Goal: Communication & Community: Answer question/provide support

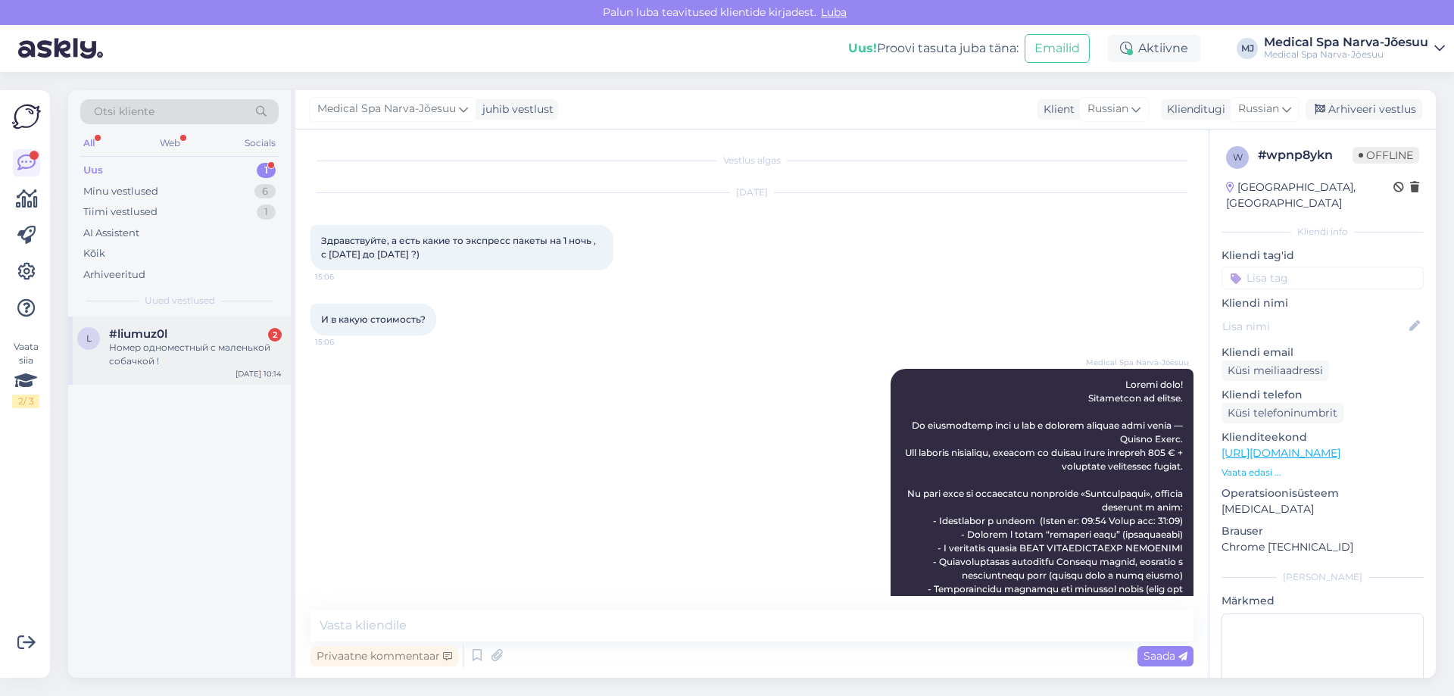
scroll to position [148, 0]
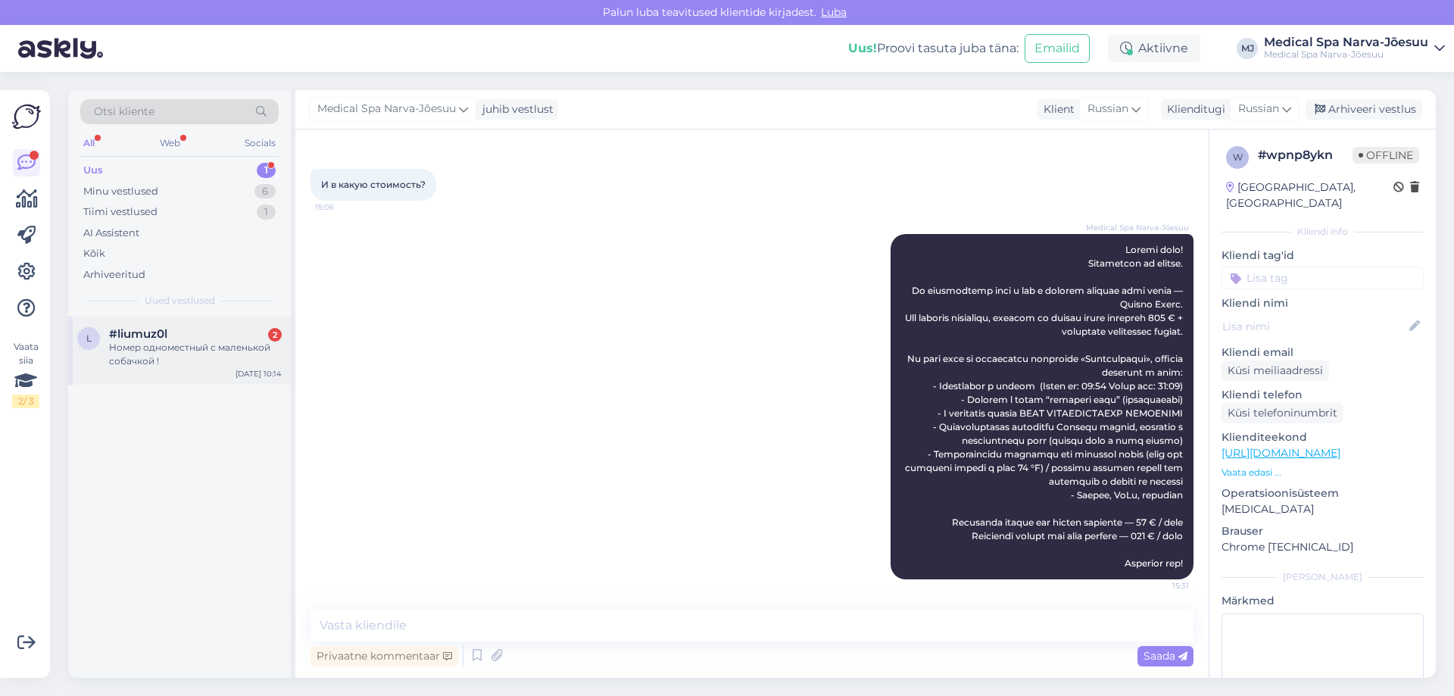
click at [229, 364] on div "Номер одноместный с маленькой собачкой !" at bounding box center [195, 354] width 173 height 27
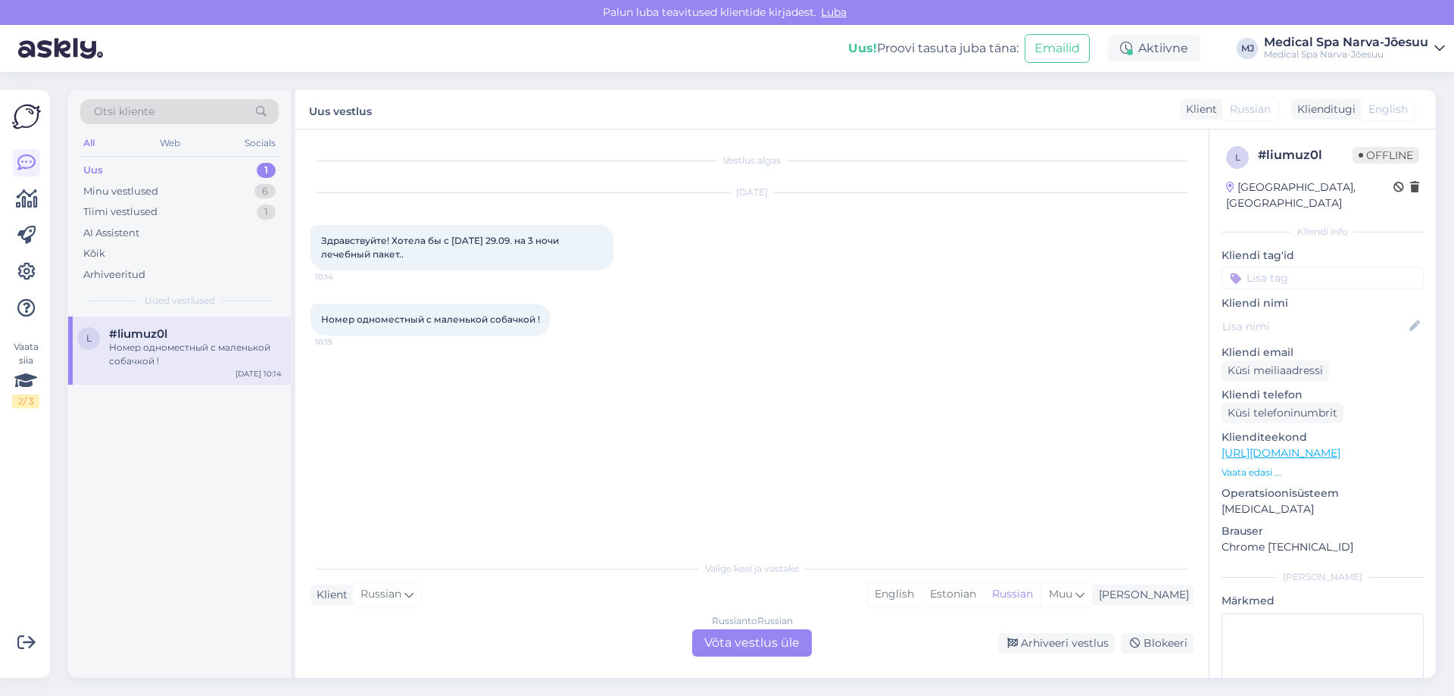
click at [770, 635] on div "Russian to Russian Võta vestlus üle" at bounding box center [752, 642] width 120 height 27
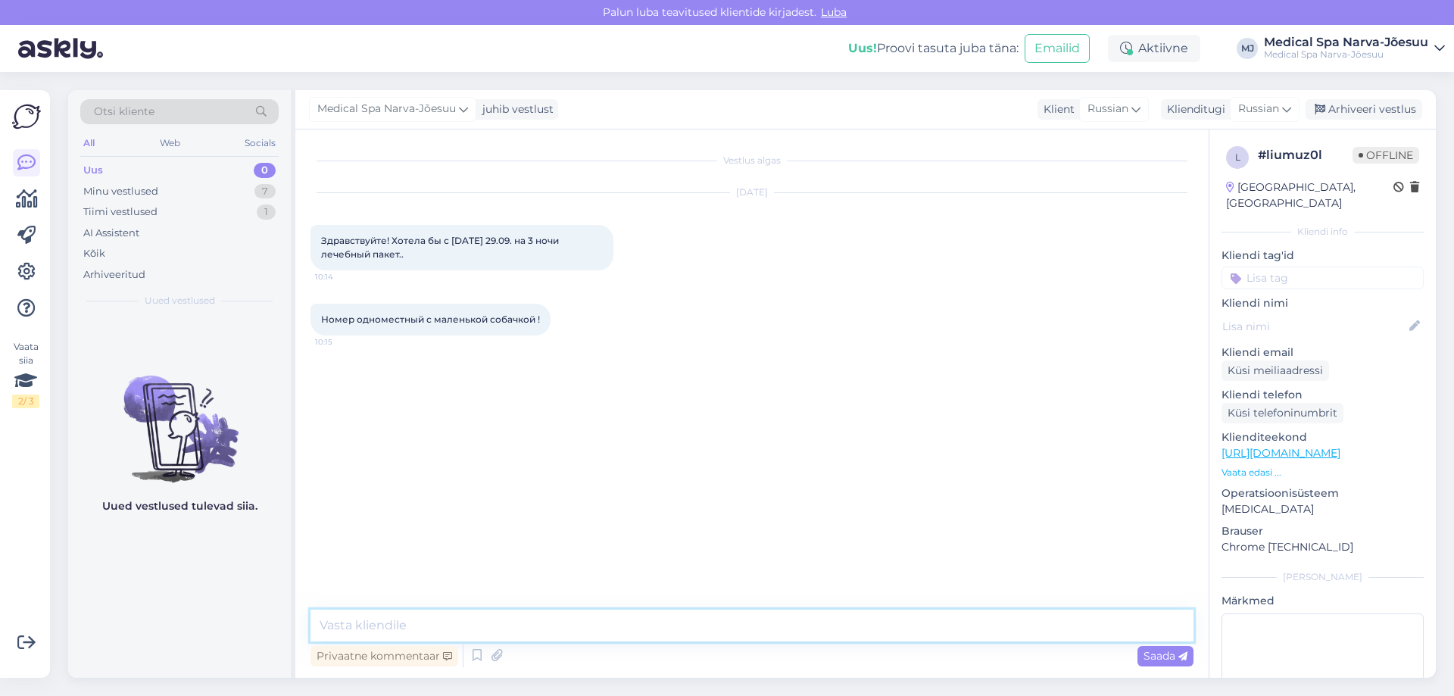
click at [537, 620] on textarea at bounding box center [752, 626] width 883 height 32
click at [467, 611] on textarea at bounding box center [752, 626] width 883 height 32
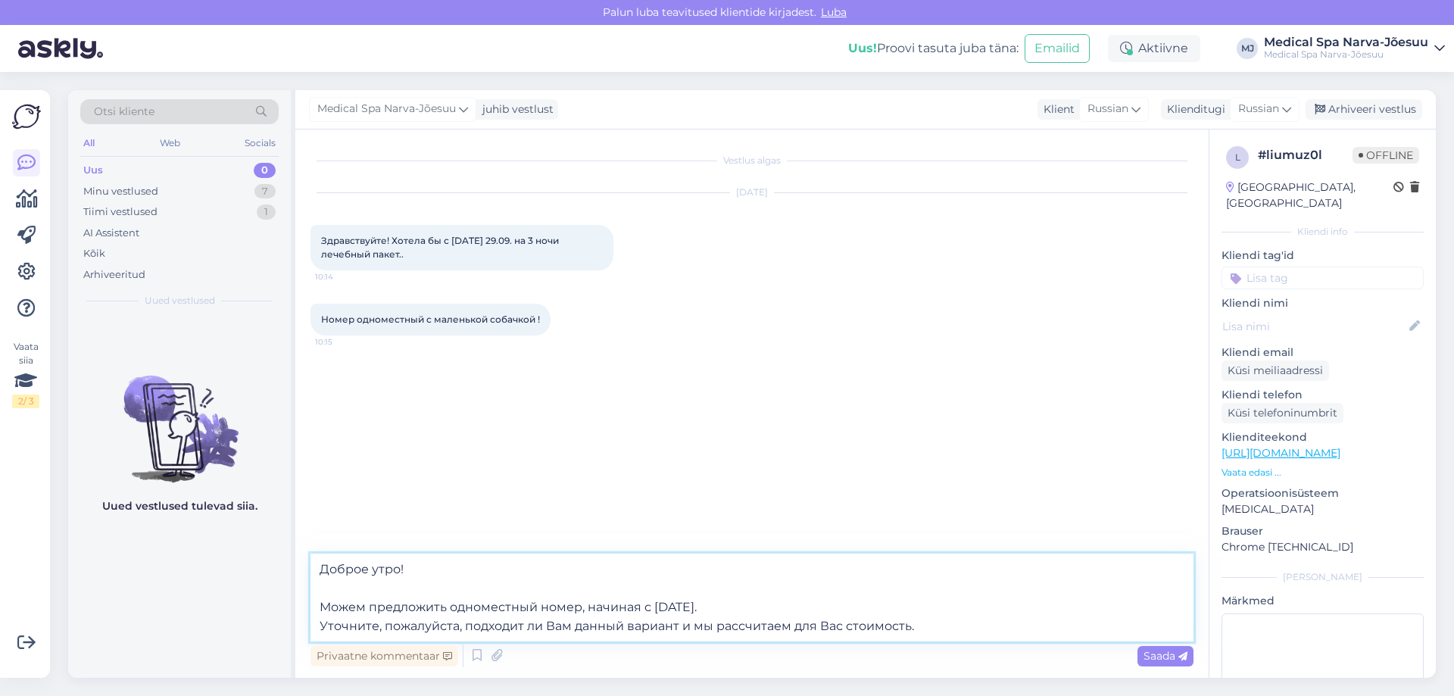
click at [322, 623] on textarea "Доброе утро! Можем предложить одноместный номер, начиная с [DATE]. Уточните, по…" at bounding box center [752, 598] width 883 height 88
type textarea "Доброе утро! Можем предложить одноместный номер, начиная с [DATE]. Уточните, по…"
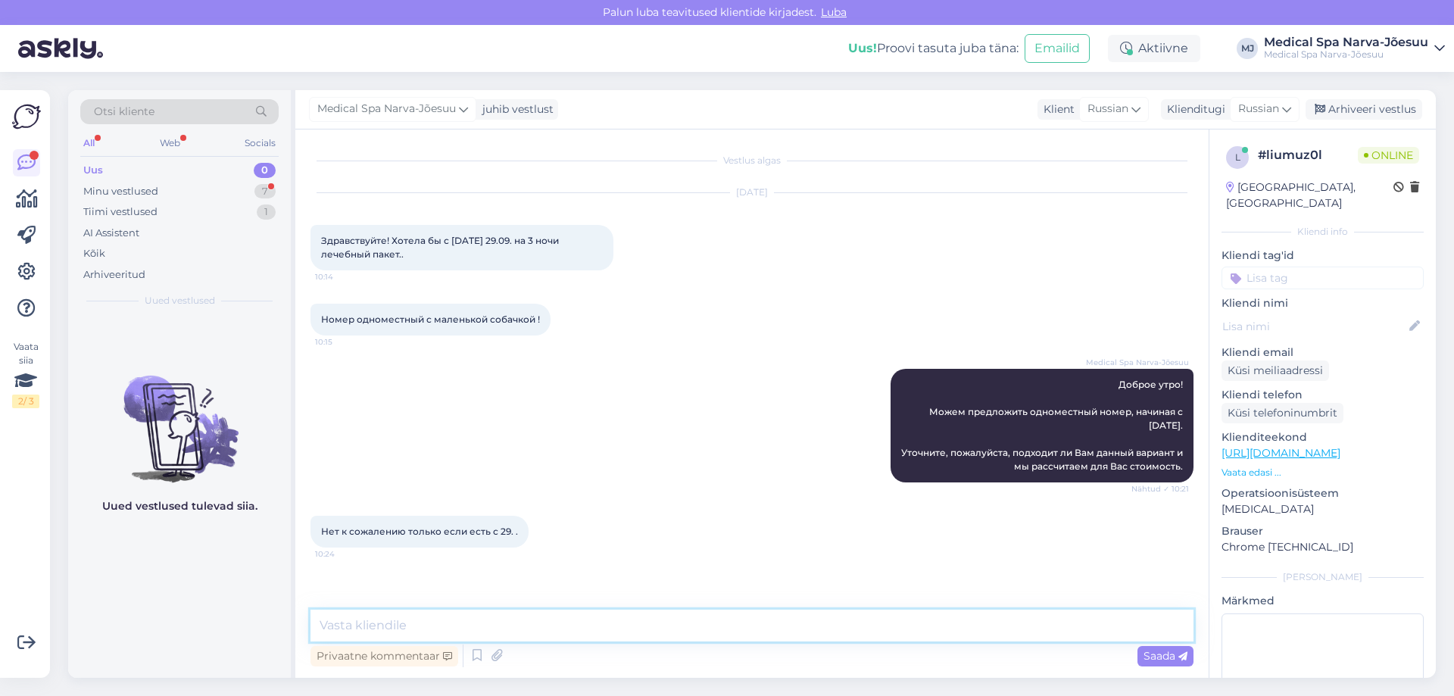
click at [489, 626] on textarea at bounding box center [752, 626] width 883 height 32
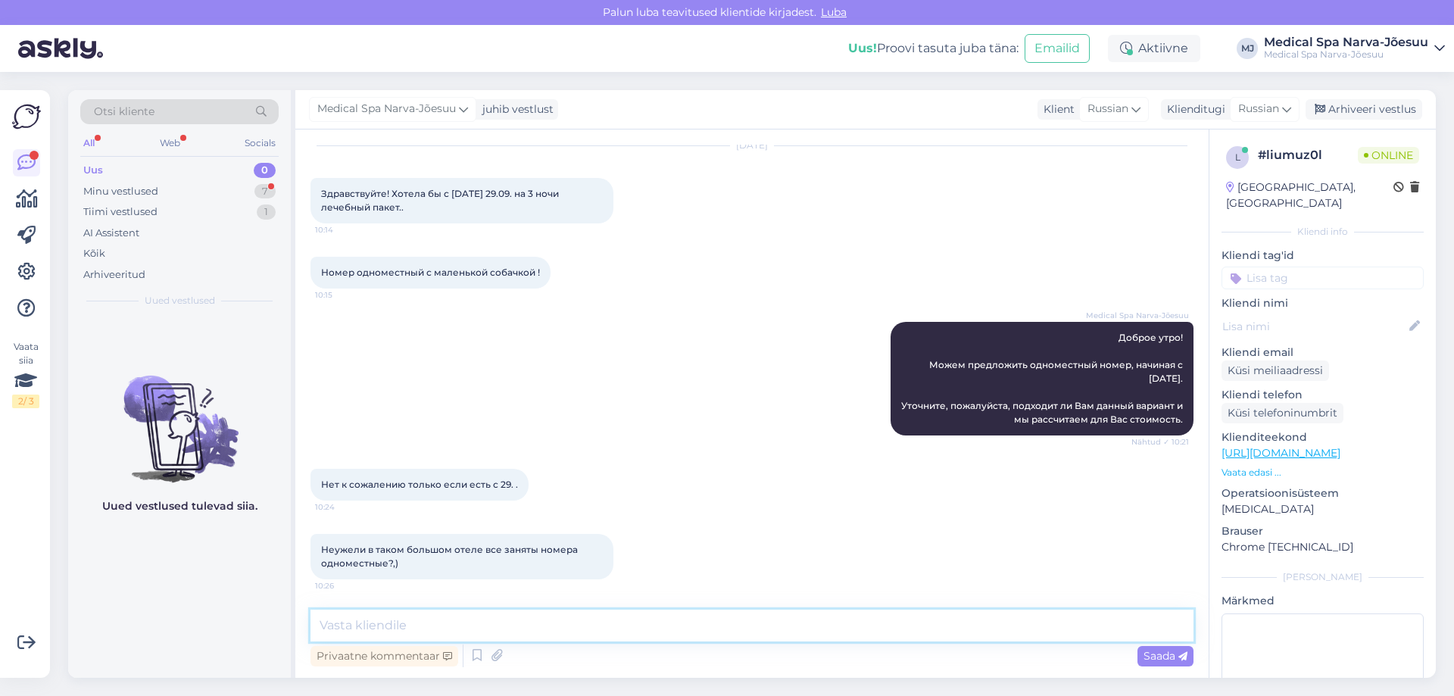
click at [535, 626] on textarea at bounding box center [752, 626] width 883 height 32
type textarea "[PERSON_NAME]"
type textarea "М"
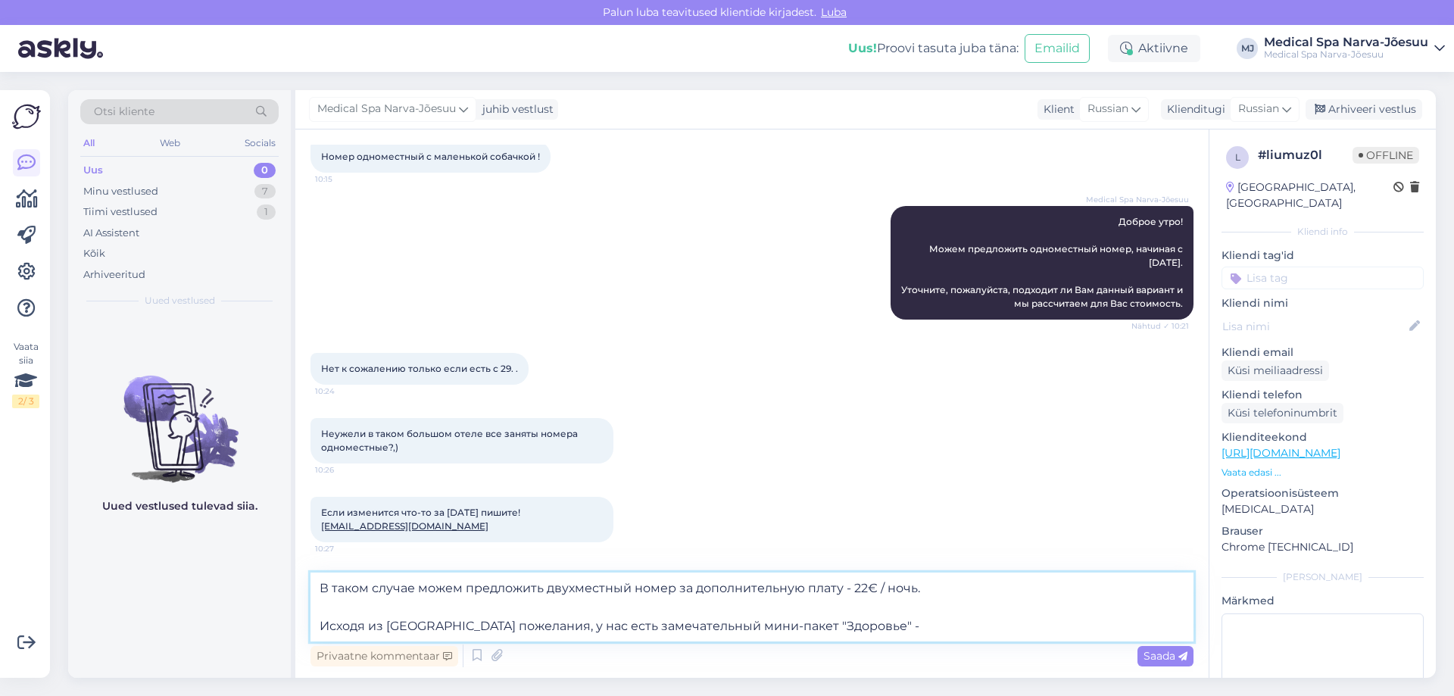
scroll to position [179, 0]
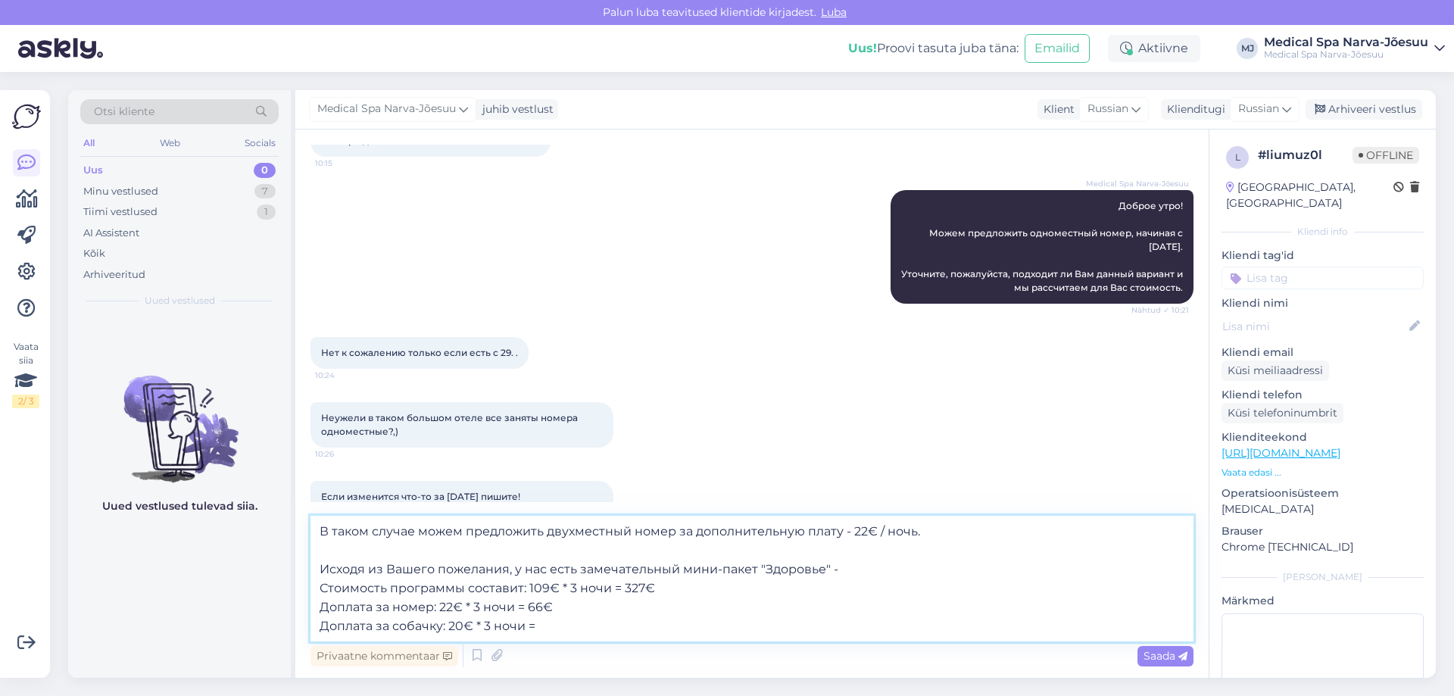
click at [600, 626] on textarea "В таком случае можем предложить двухместный номер за дополнительную плату - 22€…" at bounding box center [752, 579] width 883 height 126
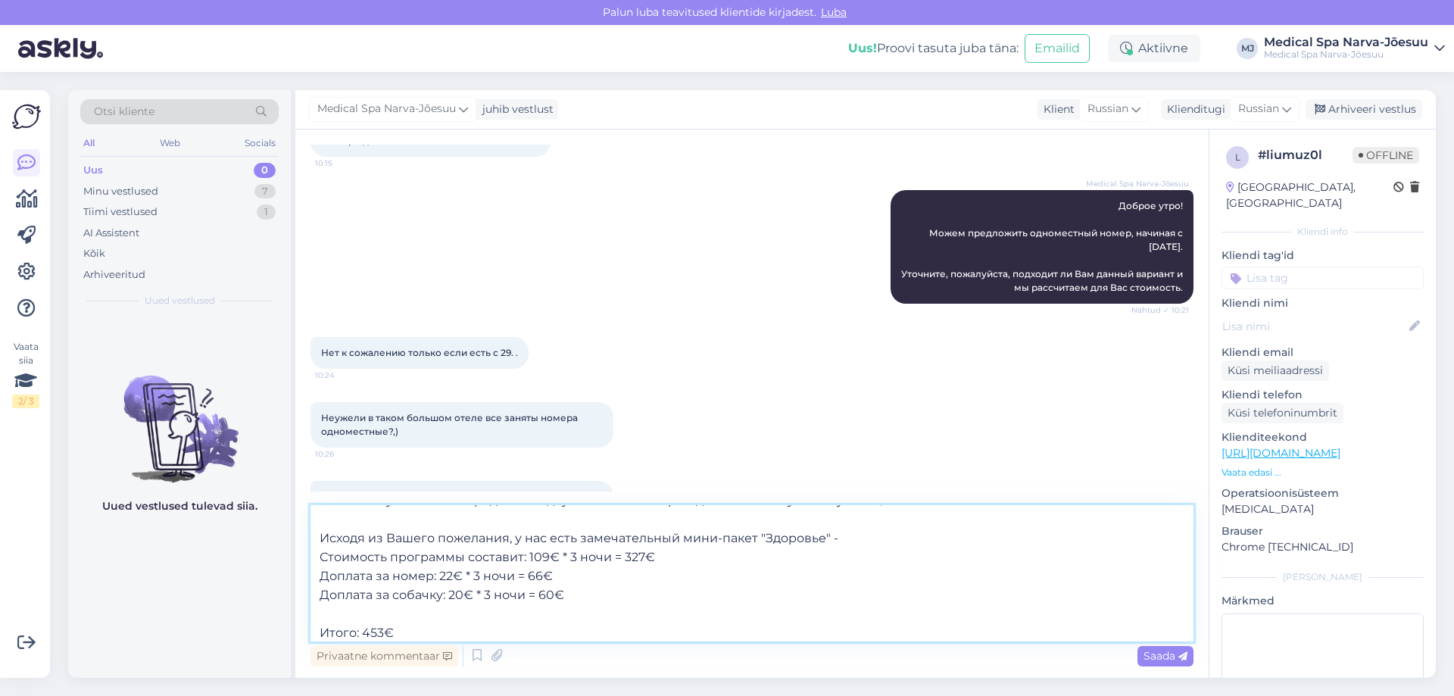
scroll to position [0, 0]
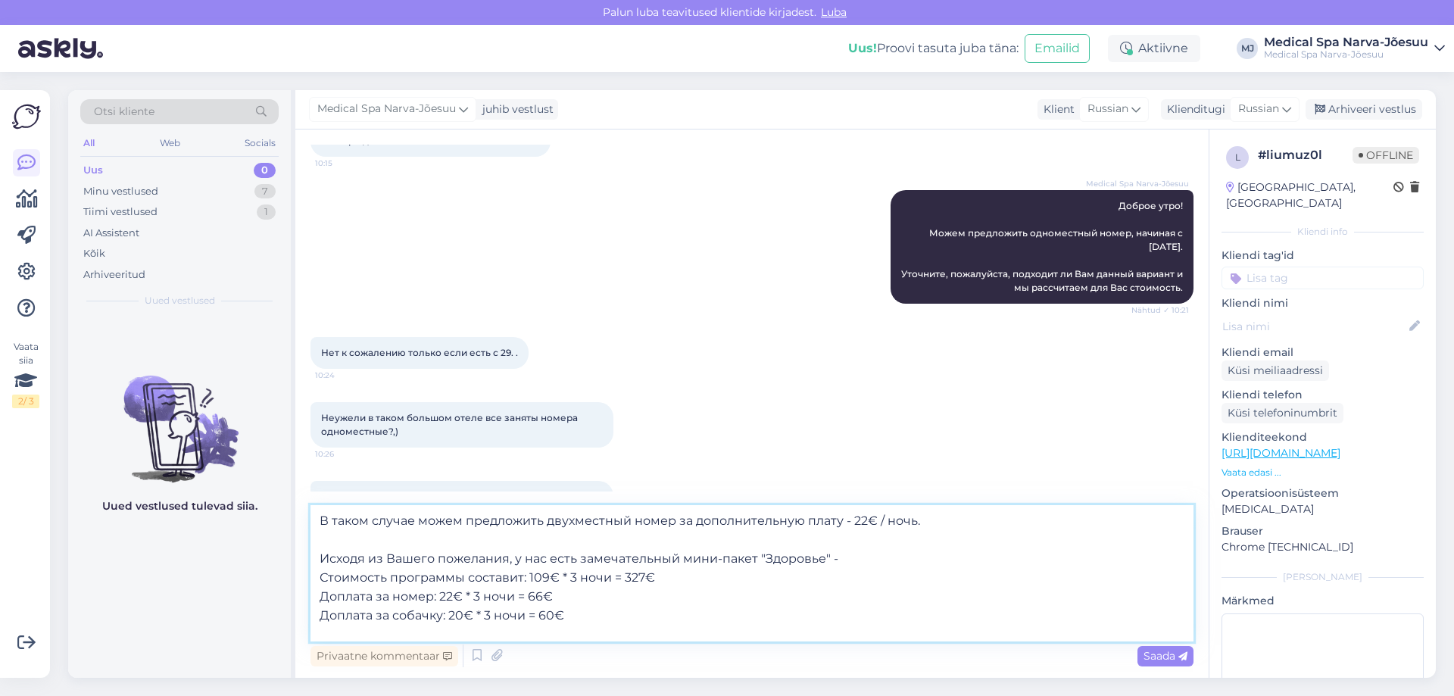
click at [414, 523] on textarea "В таком случае можем предложить двухместный номер за дополнительную плату - 22€…" at bounding box center [752, 573] width 883 height 136
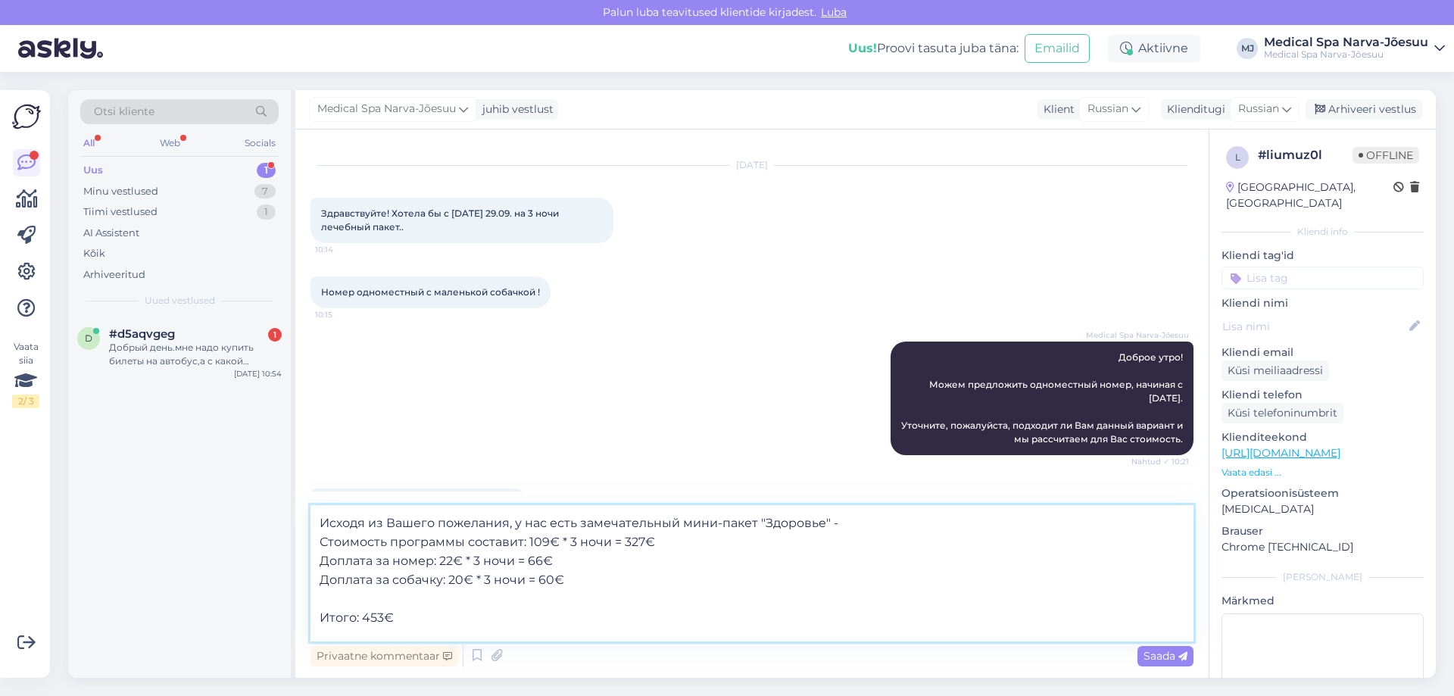
scroll to position [65, 0]
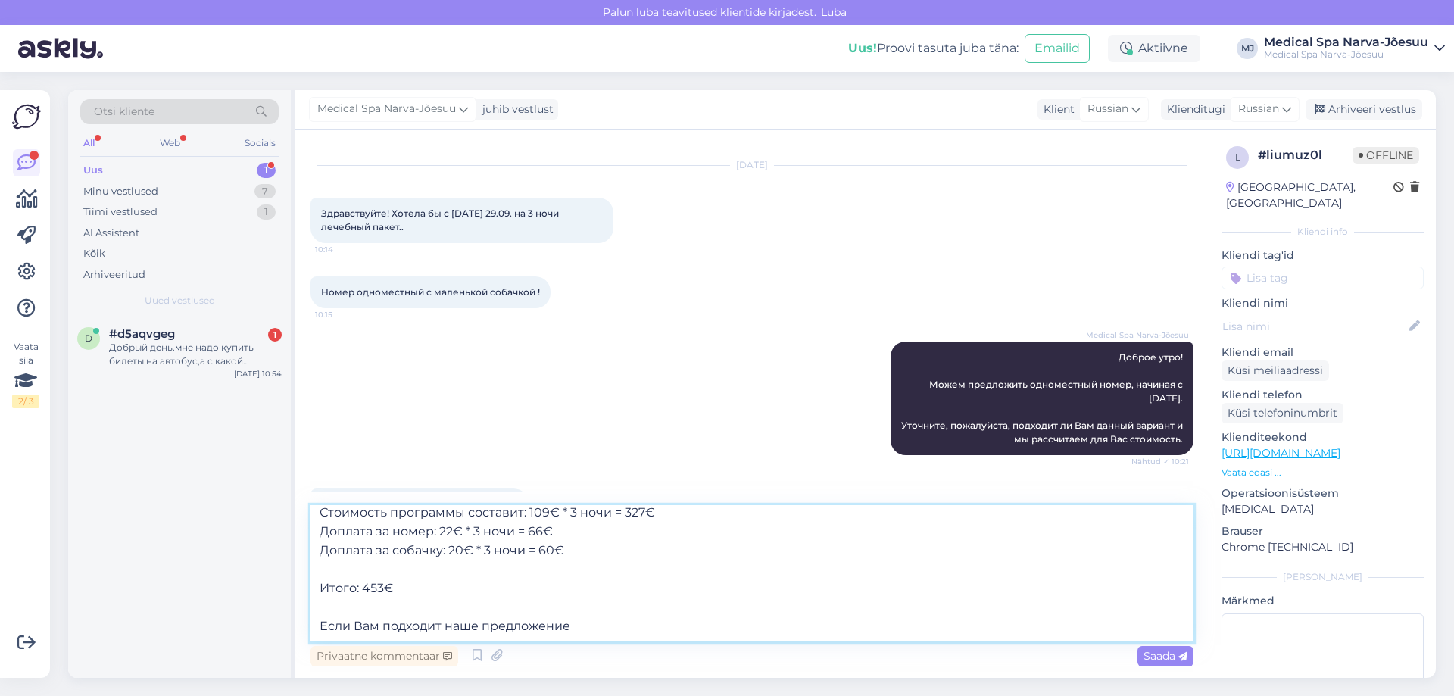
click at [592, 627] on textarea "В таком случае с 29.09 по можем предложить двухместный номер за дополнительную …" at bounding box center [752, 573] width 883 height 136
type textarea "В таком случае с 29.09 по можем предложить двухместный номер за дополнительную …"
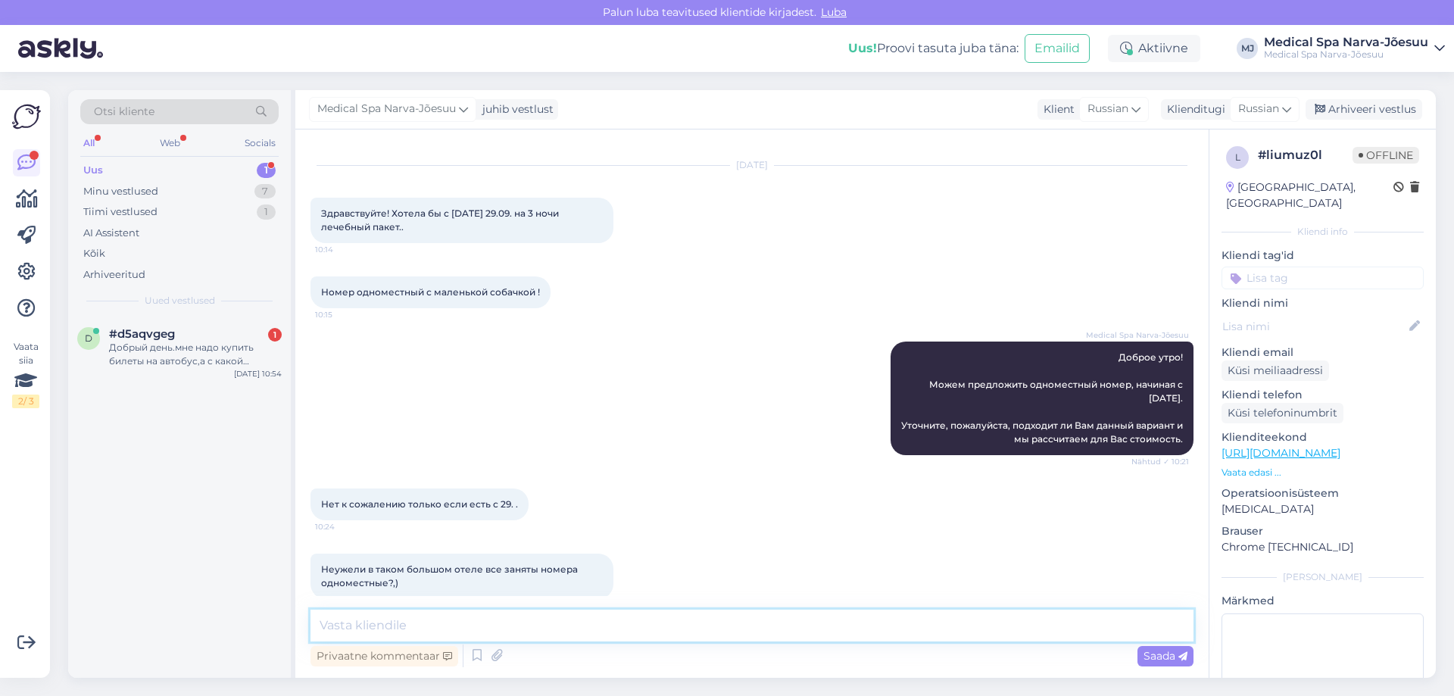
scroll to position [0, 0]
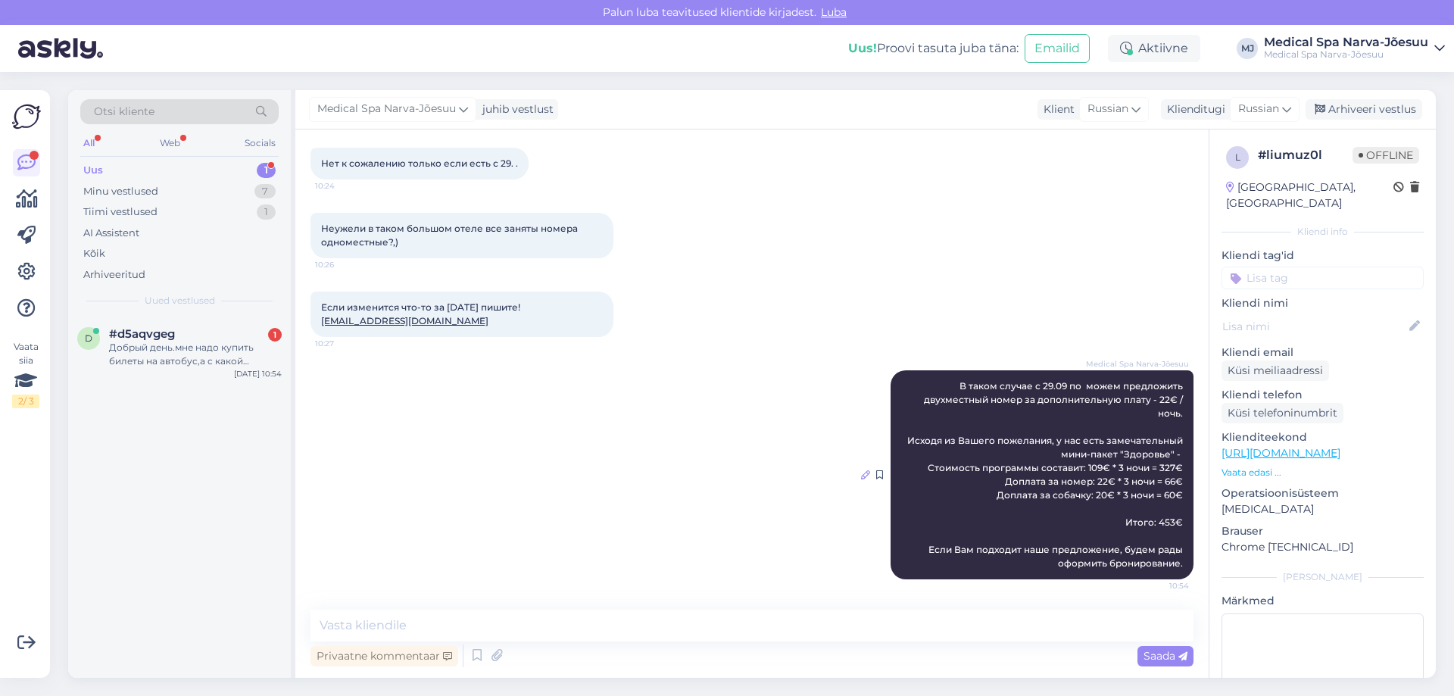
click at [861, 476] on icon at bounding box center [865, 474] width 9 height 9
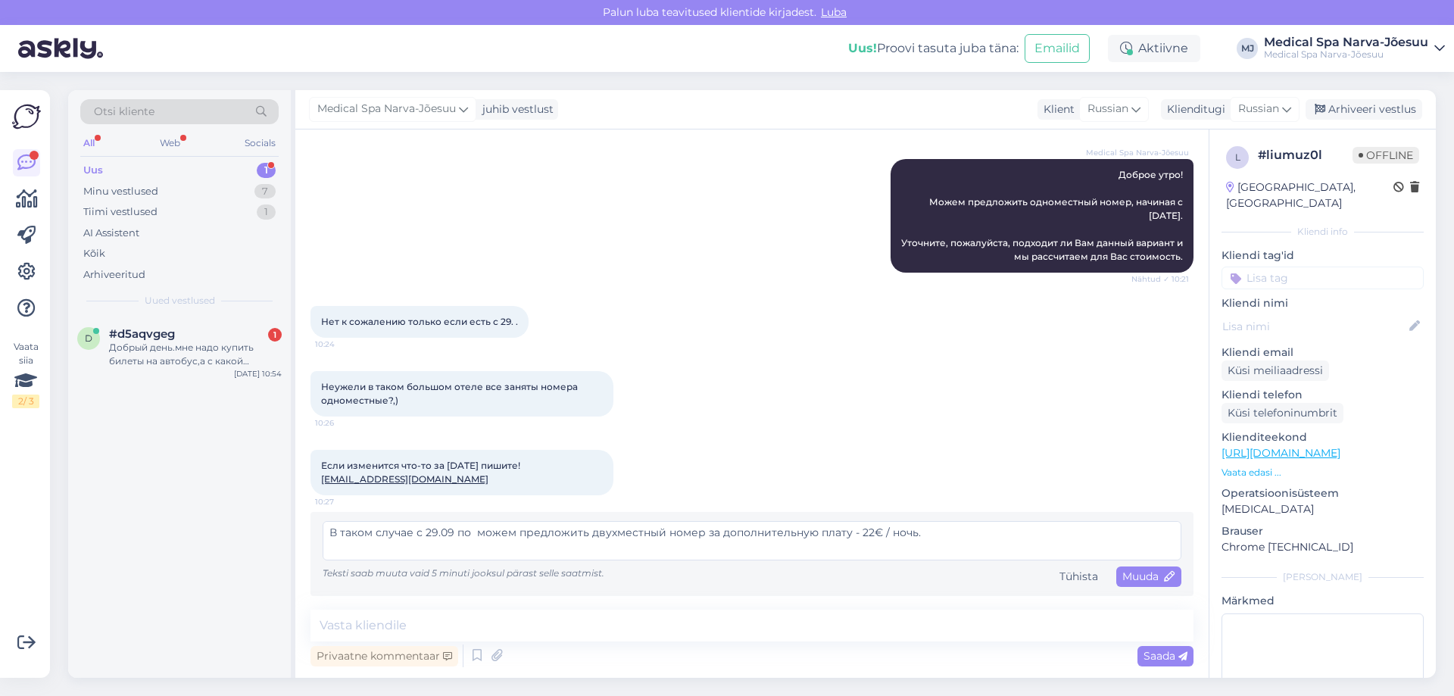
drag, startPoint x: 473, startPoint y: 528, endPoint x: 485, endPoint y: 527, distance: 12.1
click at [473, 529] on textarea "В таком случае с 29.09 по можем предложить двухместный номер за дополнительную …" at bounding box center [752, 540] width 859 height 39
type textarea "В таком случае с [DATE] по [DATE] можем предложить двухместный номер за дополни…"
click at [1135, 578] on span "Muuda" at bounding box center [1148, 577] width 53 height 14
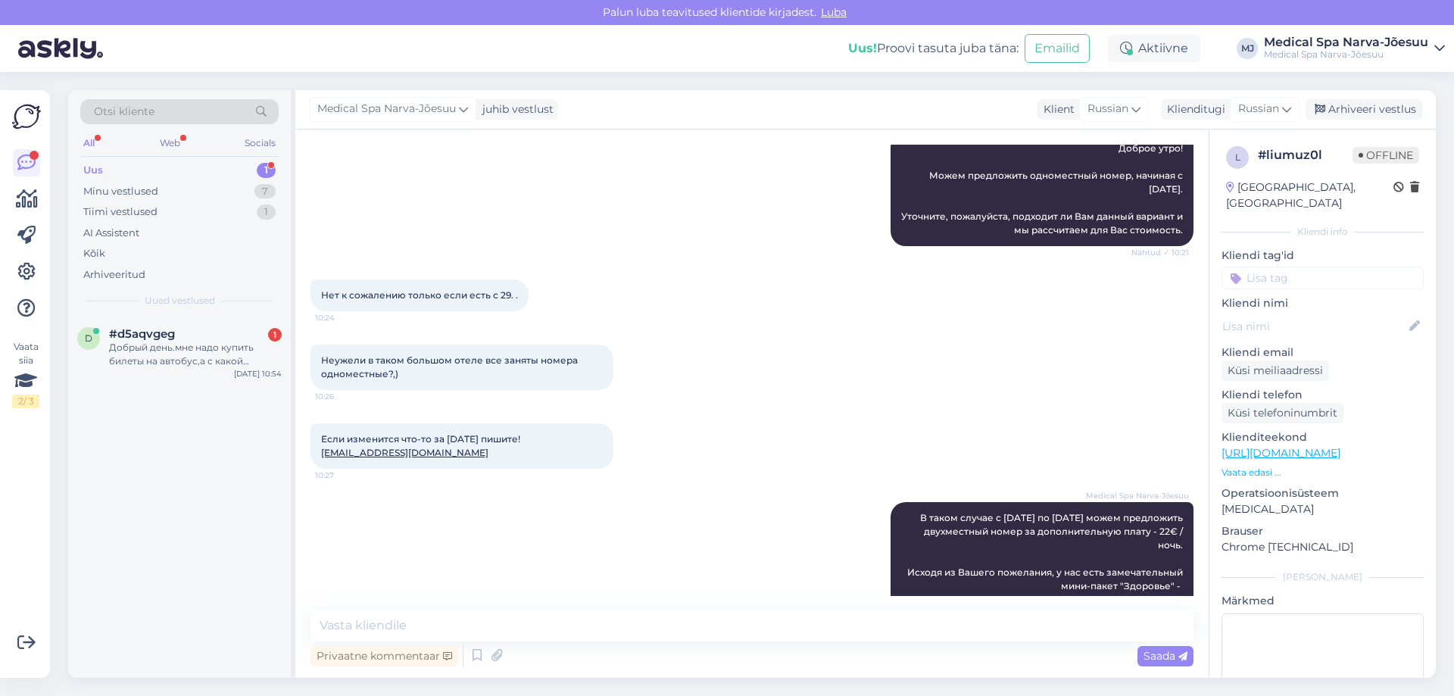
scroll to position [368, 0]
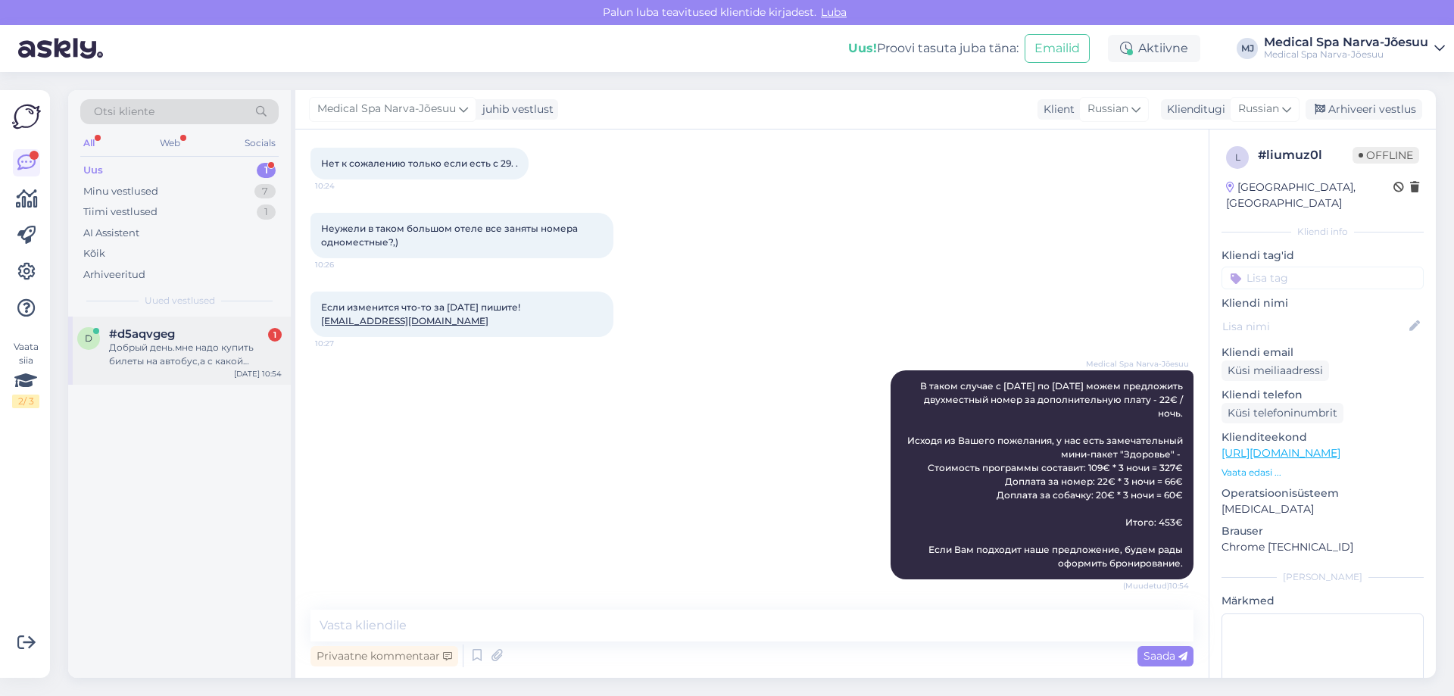
click at [136, 357] on div "Добрый день.мне надо купить билеты на автобус,а с какой остановки мне брать бил…" at bounding box center [195, 354] width 173 height 27
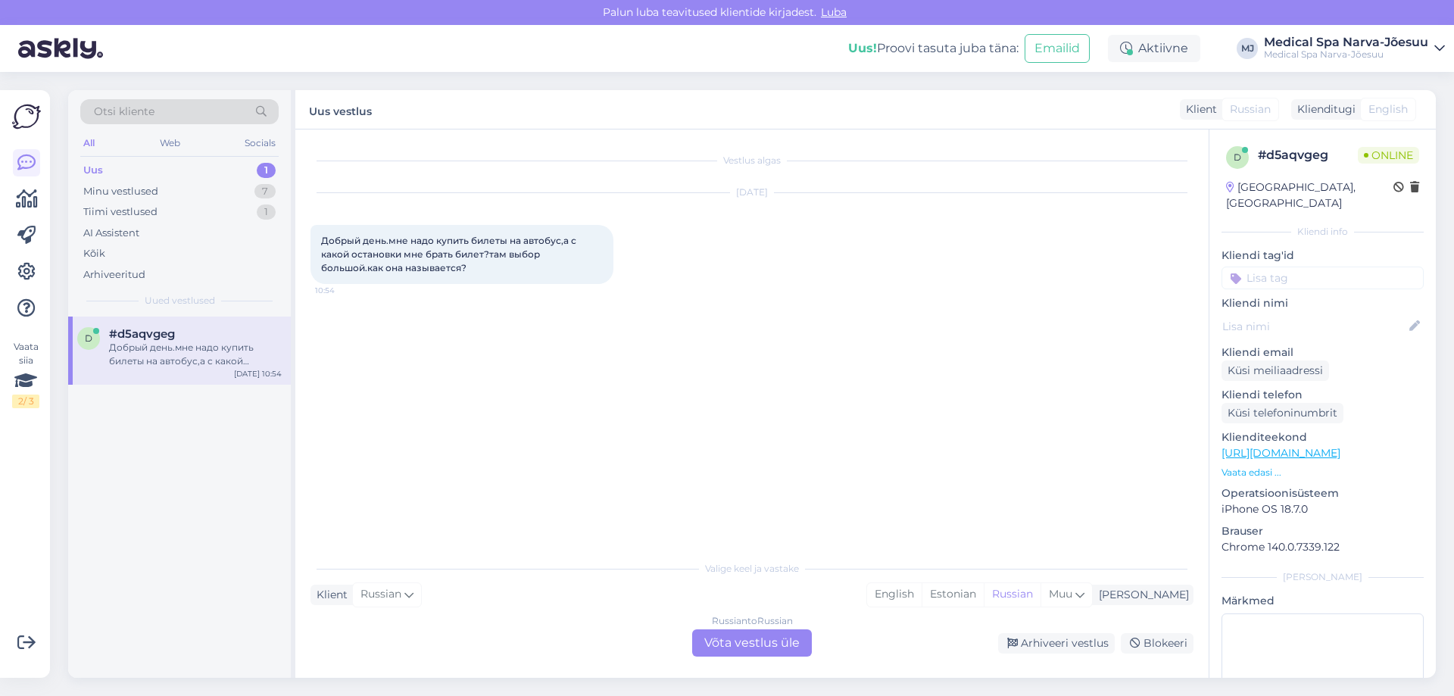
scroll to position [0, 0]
click at [746, 649] on div "Russian to Russian Võta vestlus üle" at bounding box center [752, 642] width 120 height 27
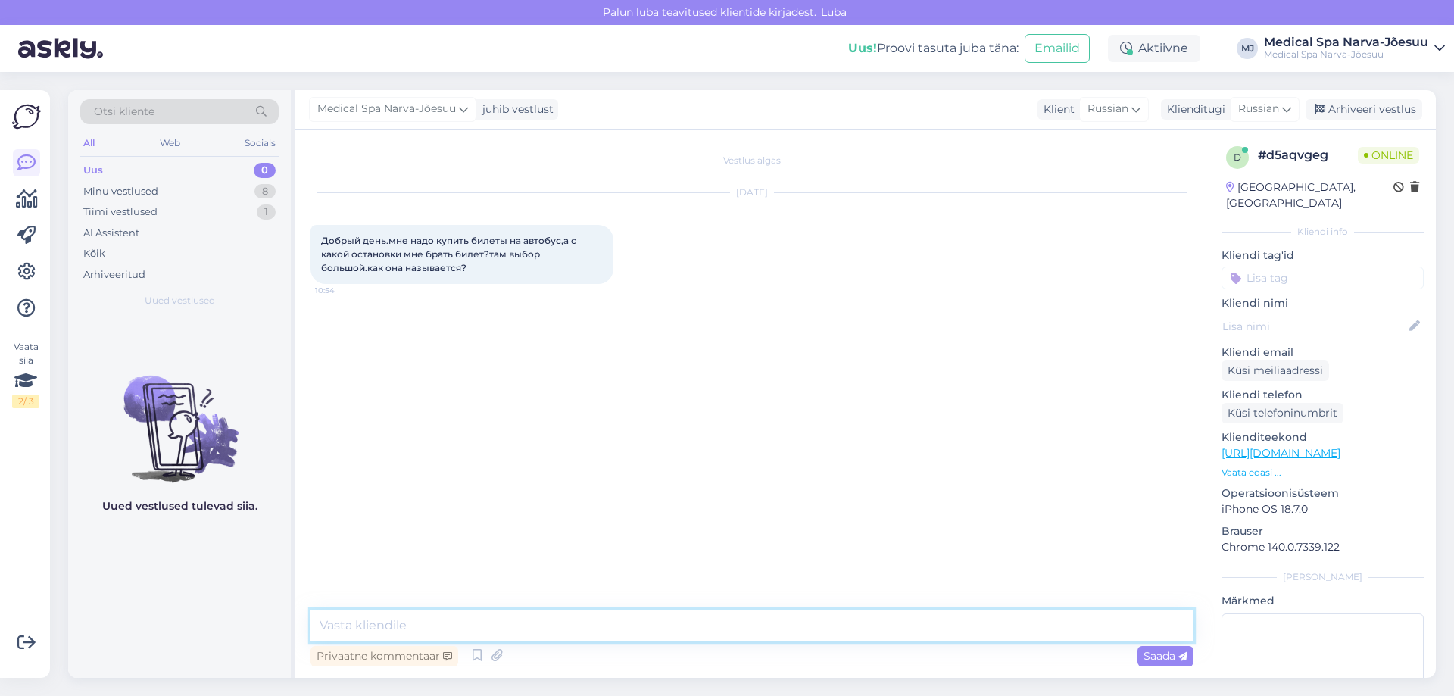
click at [489, 624] on textarea at bounding box center [752, 626] width 883 height 32
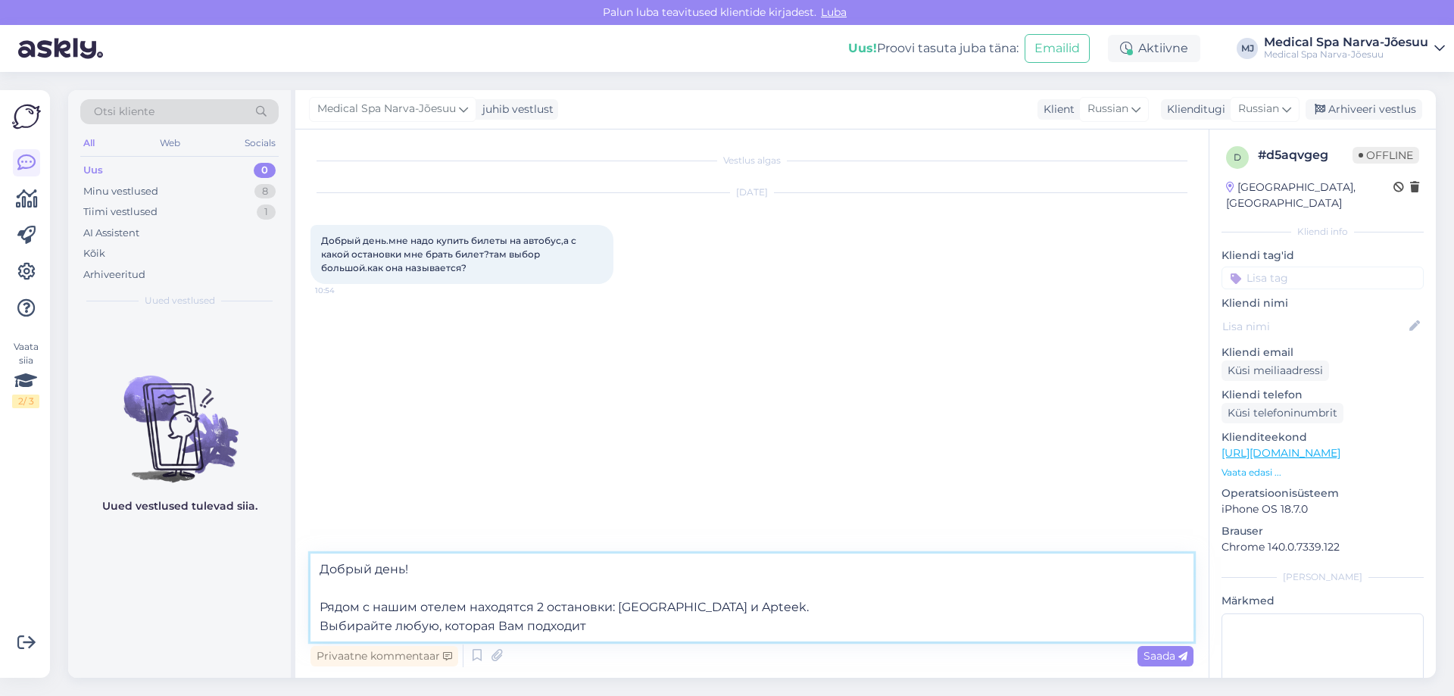
type textarea "Добрый день! Рядом с нашим отелем находятся 2 остановки: [GEOGRAPHIC_DATA] и Ap…"
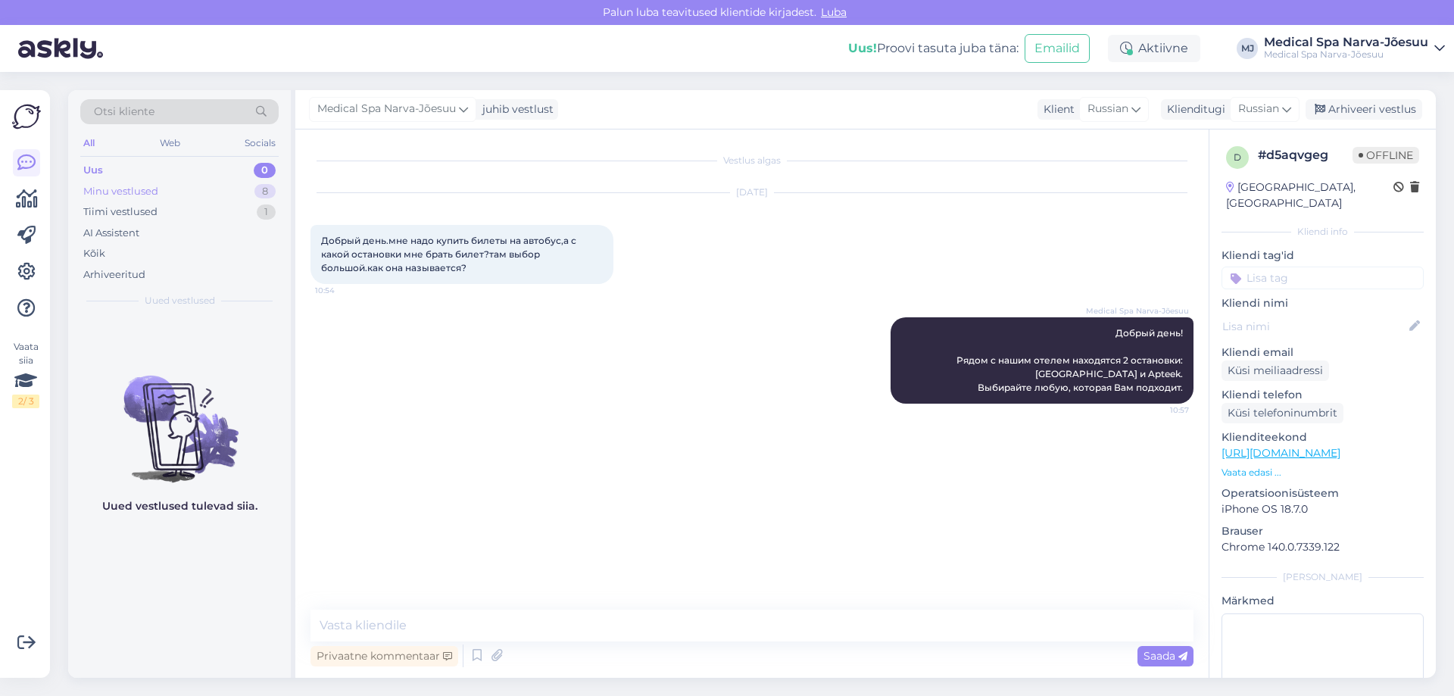
click at [205, 189] on div "Minu vestlused 8" at bounding box center [179, 191] width 198 height 21
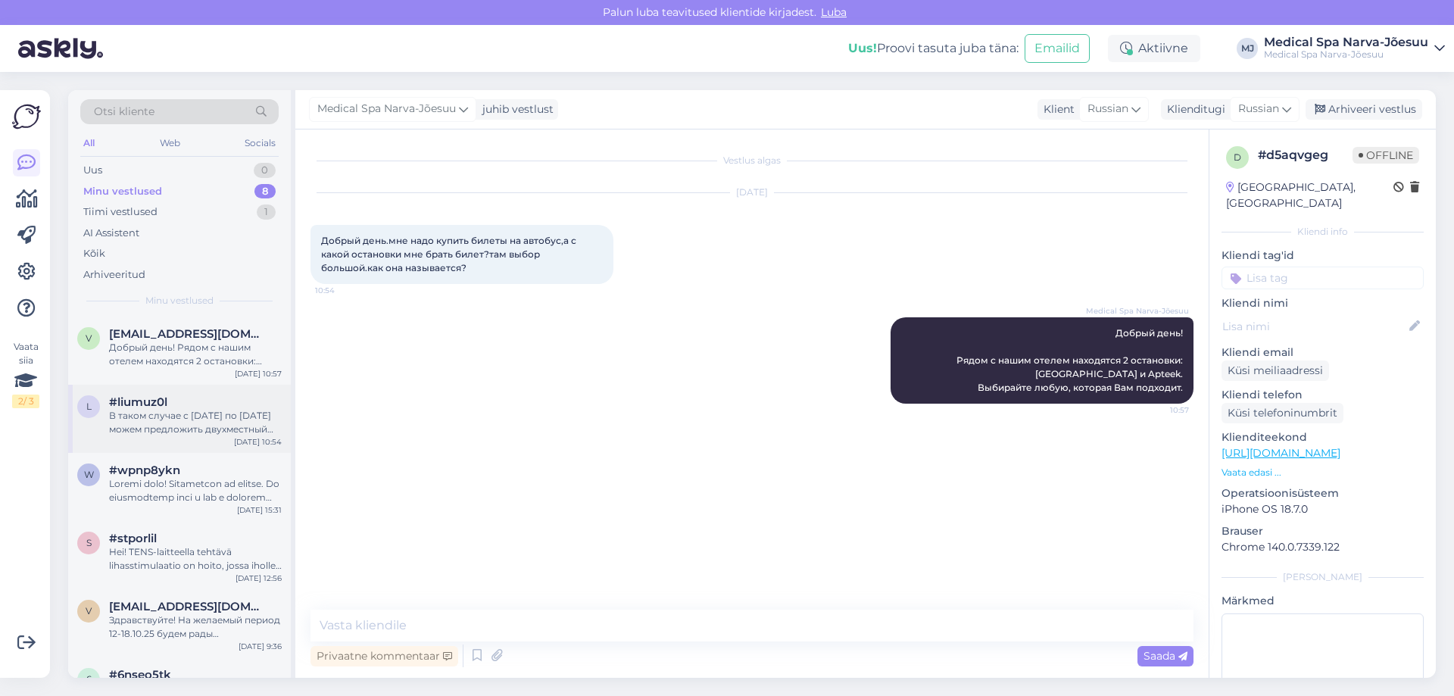
click at [186, 429] on div "В таком случае с [DATE] по [DATE] можем предложить двухместный номер за дополни…" at bounding box center [195, 422] width 173 height 27
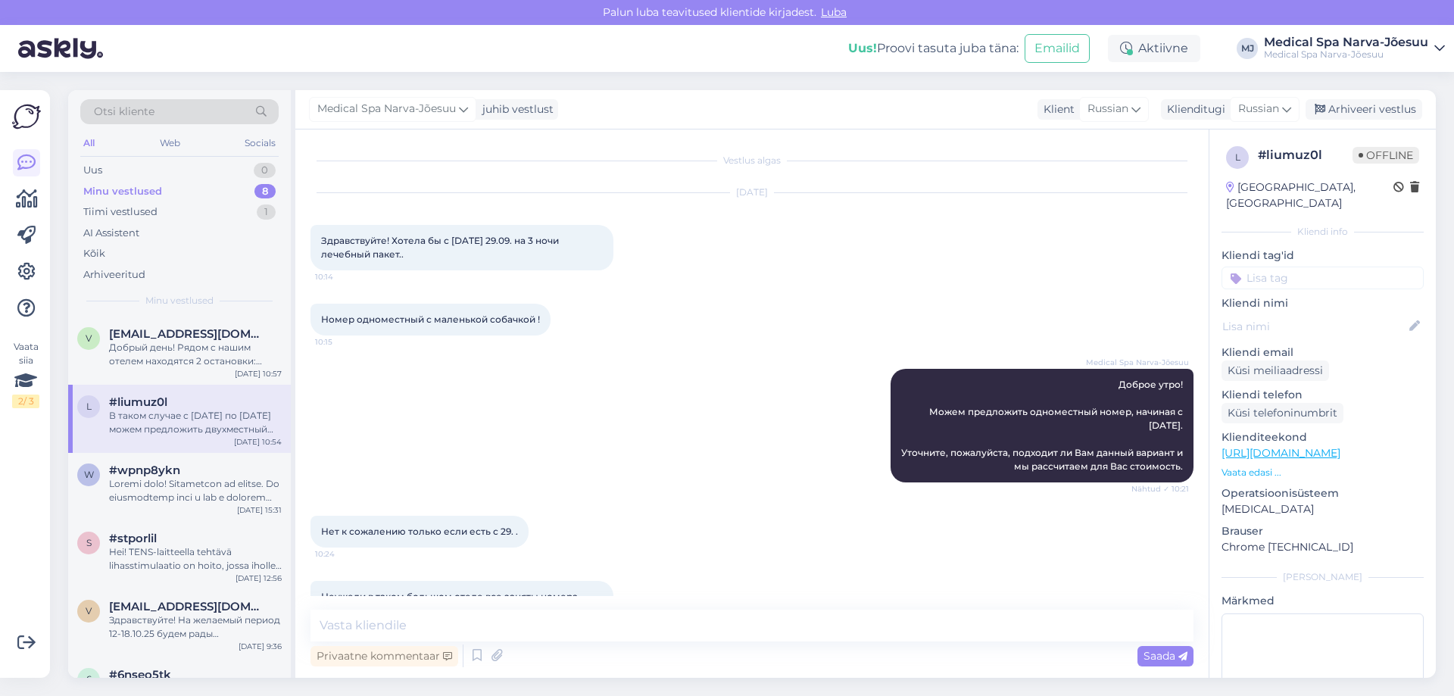
scroll to position [368, 0]
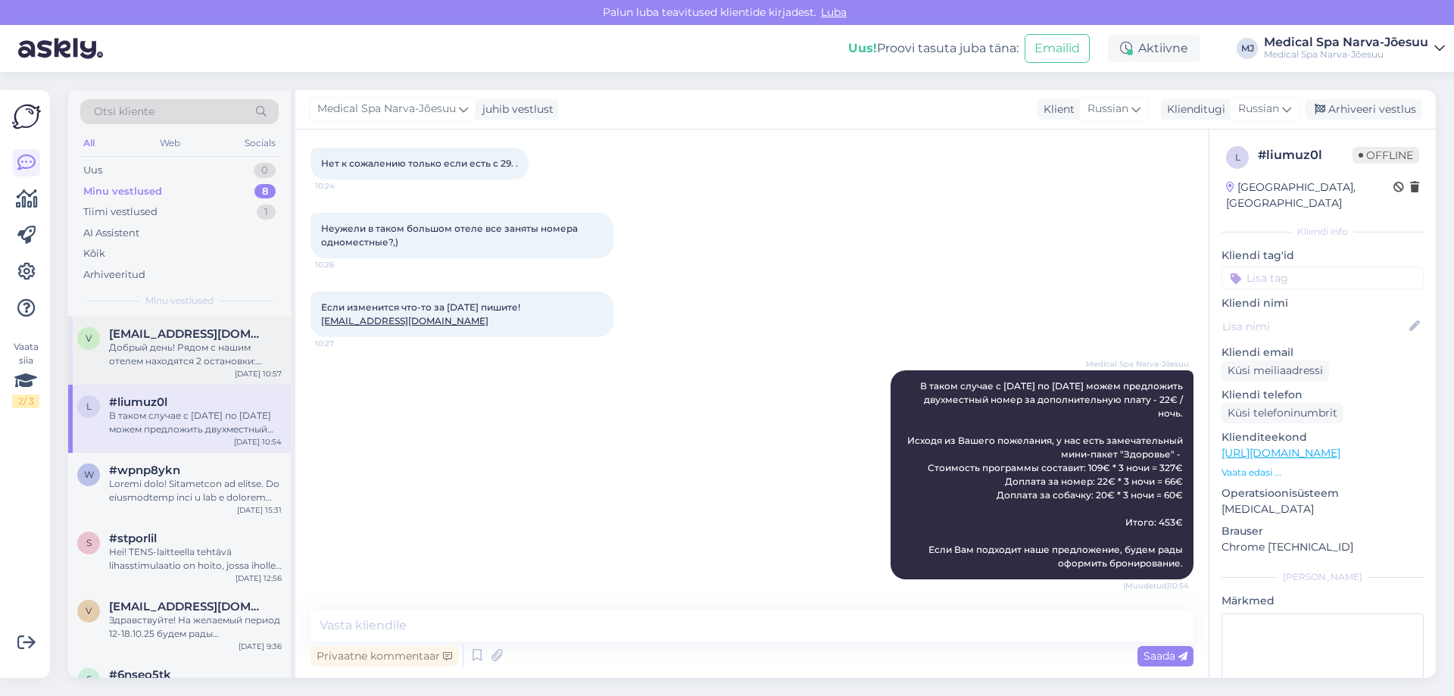
click at [212, 362] on div "Добрый день! Рядом с нашим отелем находятся 2 остановки: [GEOGRAPHIC_DATA] и Ap…" at bounding box center [195, 354] width 173 height 27
